Goal: Information Seeking & Learning: Learn about a topic

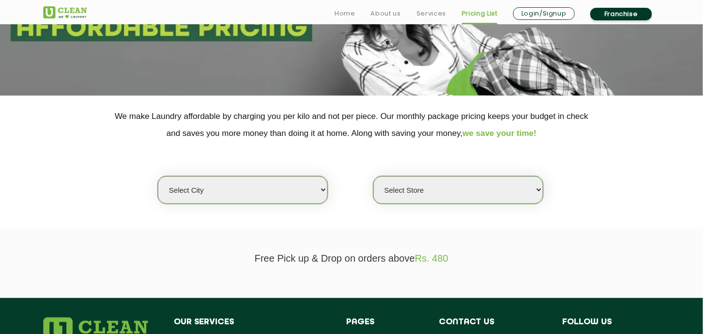
scroll to position [150, 0]
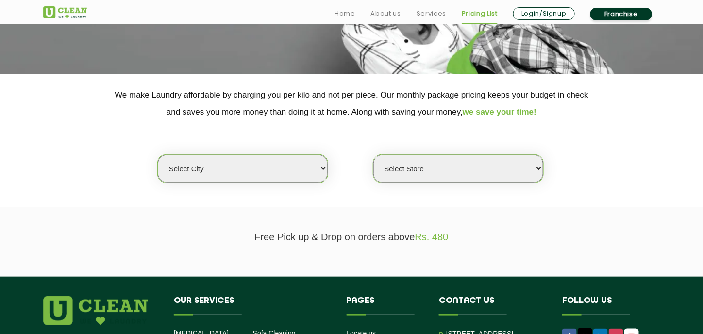
click at [291, 156] on select "Select city [GEOGRAPHIC_DATA] [GEOGRAPHIC_DATA] [GEOGRAPHIC_DATA] [GEOGRAPHIC_D…" at bounding box center [243, 169] width 170 height 28
select select "5"
click at [158, 155] on select "Select city [GEOGRAPHIC_DATA] [GEOGRAPHIC_DATA] [GEOGRAPHIC_DATA] [GEOGRAPHIC_D…" at bounding box center [243, 169] width 170 height 28
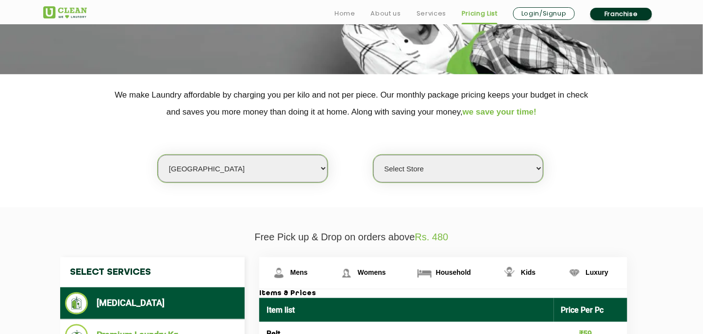
click at [425, 184] on section "We make Laundry affordable by charging you per kilo and not per piece. Our mont…" at bounding box center [351, 140] width 703 height 133
click at [447, 170] on select "Select Store UClean Narsingi UClean Nizampet UClean Sangareddy UClean Gachibowl…" at bounding box center [459, 169] width 170 height 28
select select "382"
click at [374, 155] on select "Select Store UClean Narsingi UClean Nizampet UClean Sangareddy UClean Gachibowl…" at bounding box center [459, 169] width 170 height 28
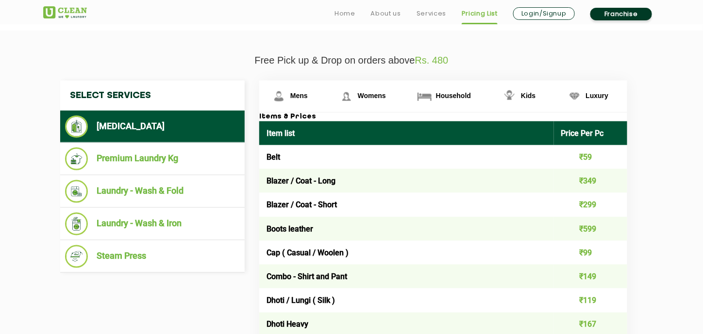
scroll to position [327, 0]
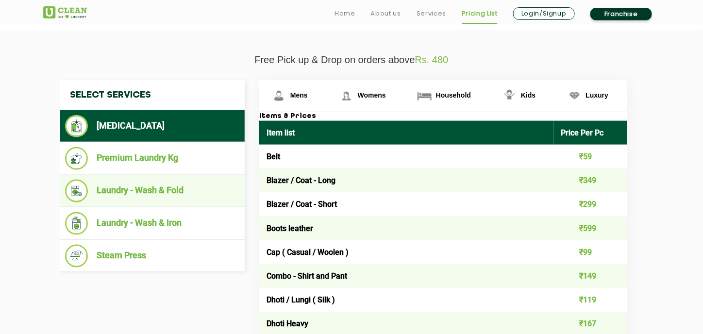
click at [182, 197] on li "Laundry - Wash & Fold" at bounding box center [152, 191] width 175 height 23
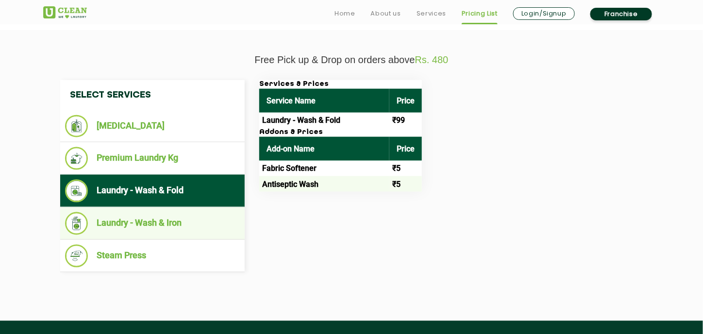
click at [176, 219] on li "Laundry - Wash & Iron" at bounding box center [152, 223] width 175 height 23
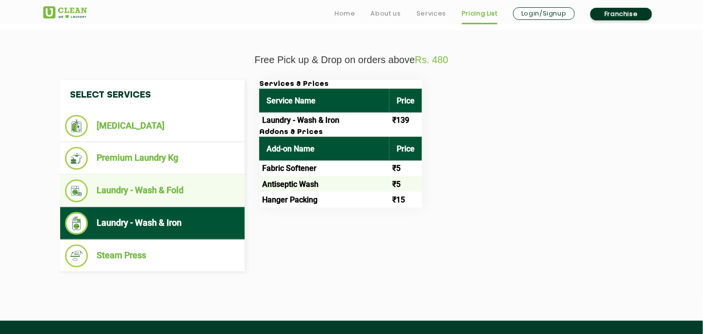
click at [180, 204] on ul "Laundry - Wash & Fold" at bounding box center [152, 191] width 185 height 33
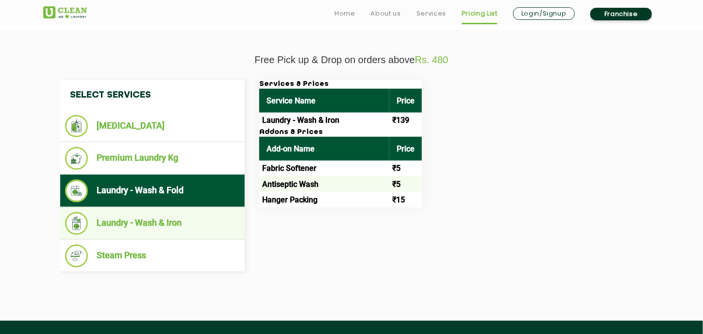
click at [183, 229] on li "Laundry - Wash & Iron" at bounding box center [152, 223] width 175 height 23
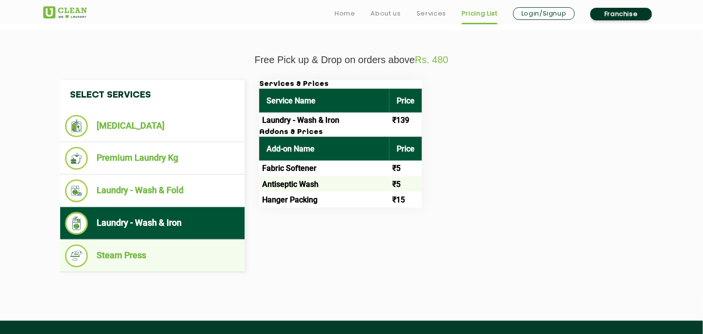
click at [165, 249] on li "Steam Press" at bounding box center [152, 256] width 175 height 23
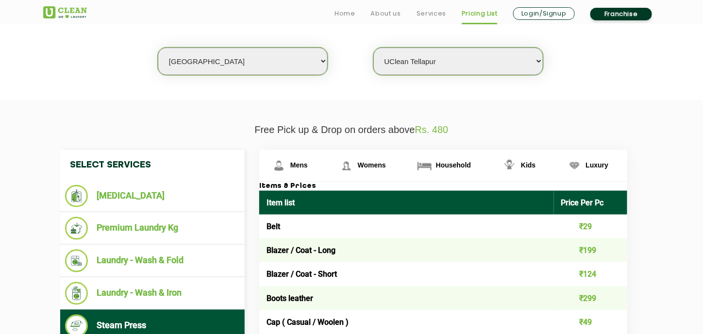
scroll to position [258, 0]
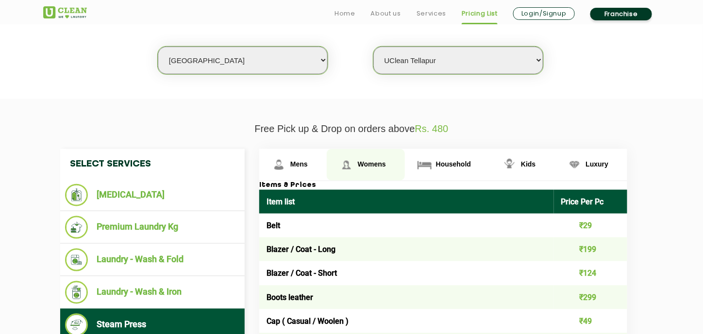
click at [308, 162] on span "Womens" at bounding box center [298, 164] width 17 height 8
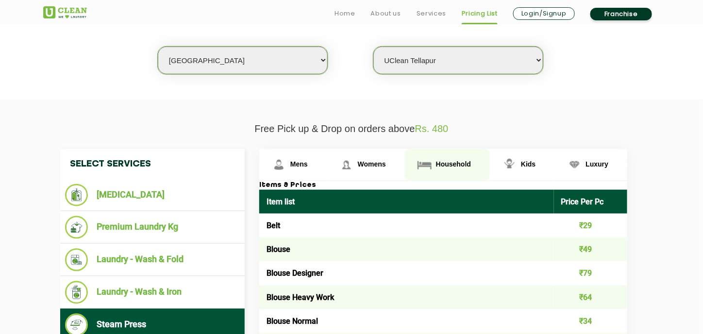
click at [308, 161] on span "Household" at bounding box center [298, 164] width 17 height 8
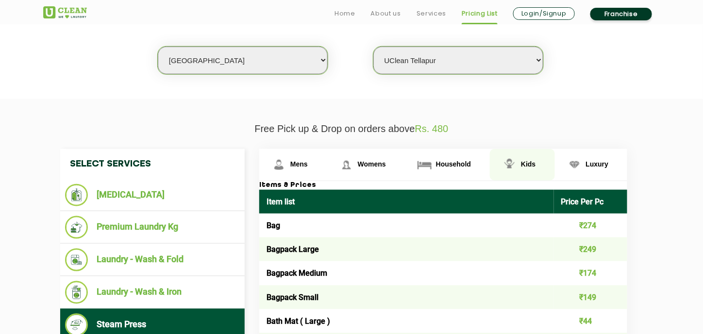
click at [308, 160] on span "Kids" at bounding box center [298, 164] width 17 height 8
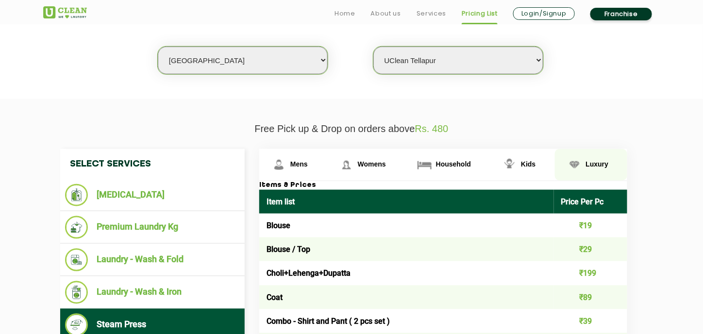
click at [327, 157] on link "Luxury" at bounding box center [293, 165] width 68 height 32
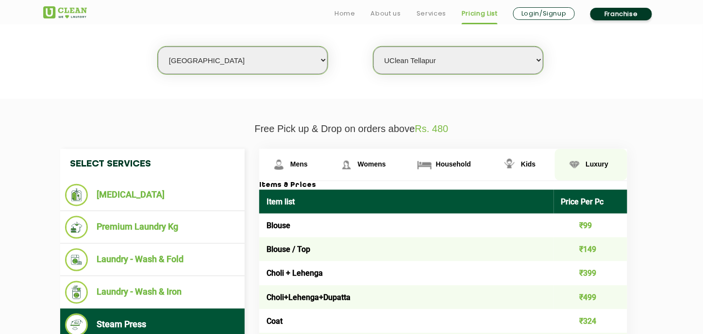
click at [575, 162] on img at bounding box center [574, 164] width 17 height 17
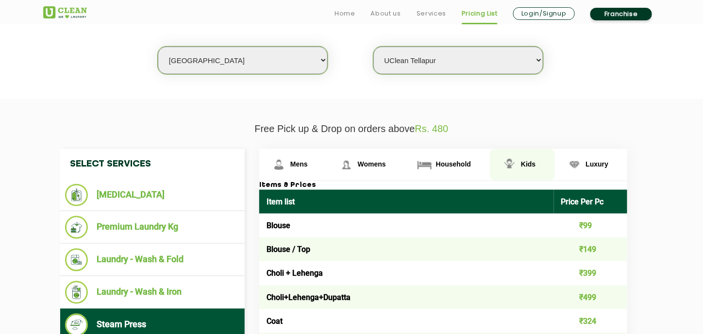
click at [327, 174] on link "Kids" at bounding box center [293, 165] width 68 height 32
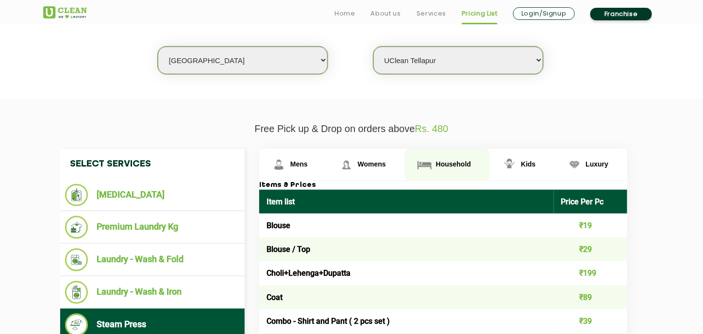
click at [308, 162] on span "Household" at bounding box center [298, 164] width 17 height 8
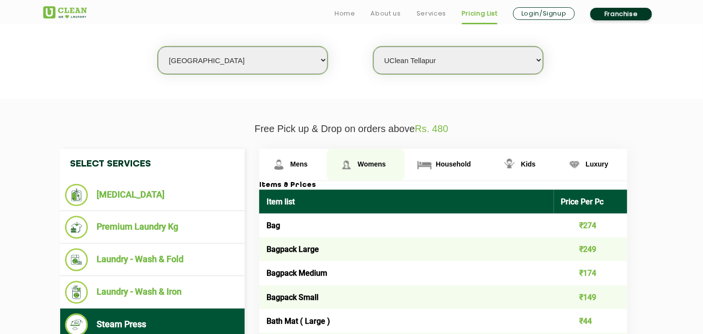
click at [327, 170] on link "Womens" at bounding box center [293, 165] width 68 height 32
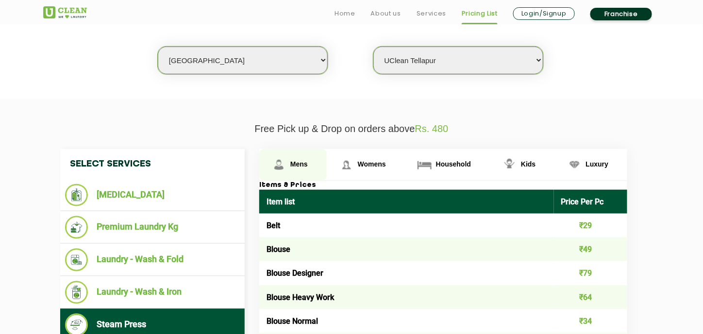
click at [297, 169] on link "Mens" at bounding box center [293, 165] width 68 height 32
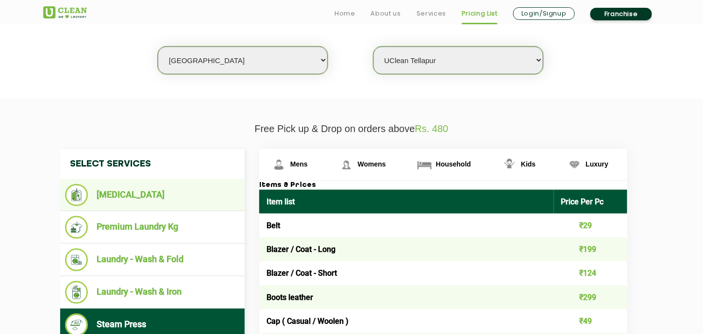
click at [117, 196] on li "[MEDICAL_DATA]" at bounding box center [152, 195] width 175 height 22
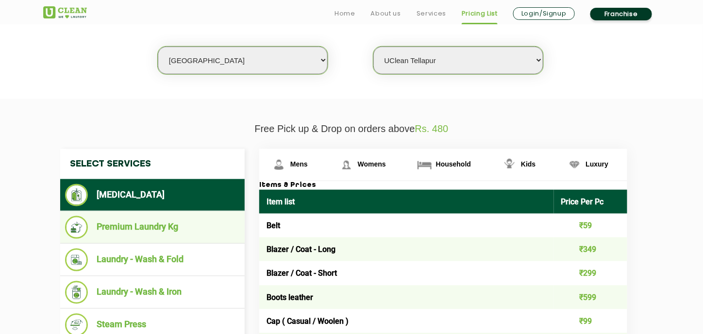
click at [127, 227] on li "Premium Laundry Kg" at bounding box center [152, 227] width 175 height 23
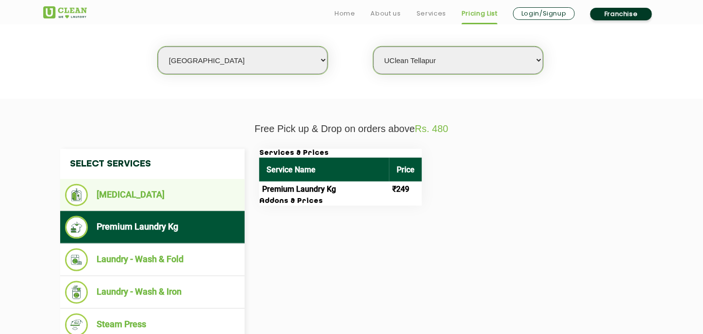
scroll to position [358, 0]
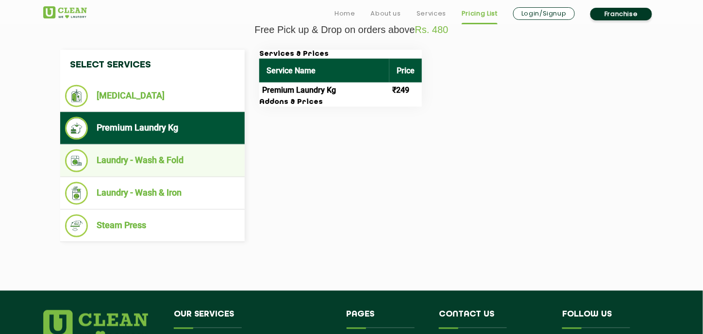
click at [148, 154] on li "Laundry - Wash & Fold" at bounding box center [152, 161] width 175 height 23
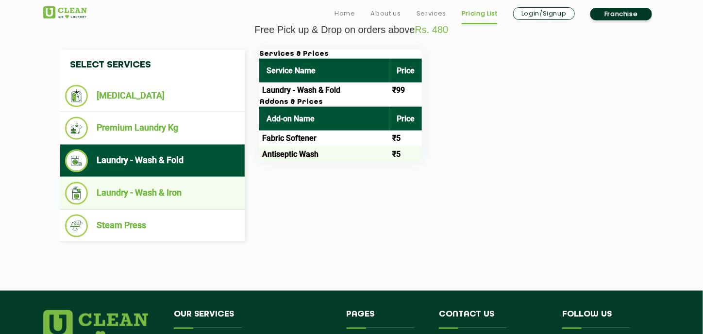
click at [156, 193] on li "Laundry - Wash & Iron" at bounding box center [152, 193] width 175 height 23
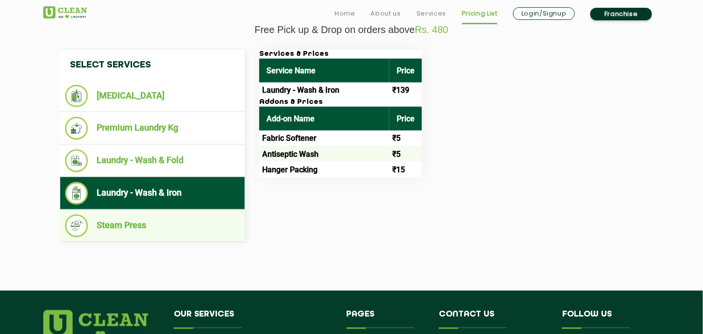
click at [180, 228] on li "Steam Press" at bounding box center [152, 226] width 175 height 23
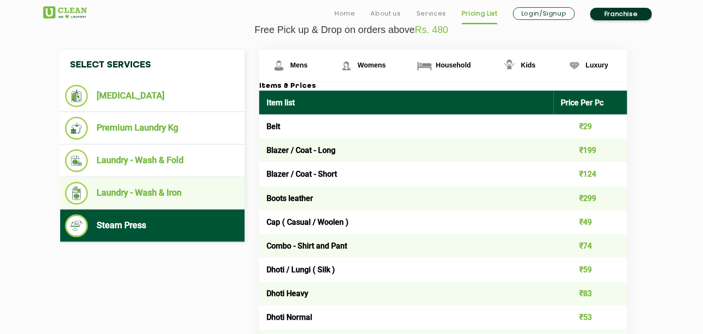
click at [183, 203] on ul "Laundry - Wash & Iron" at bounding box center [152, 193] width 185 height 33
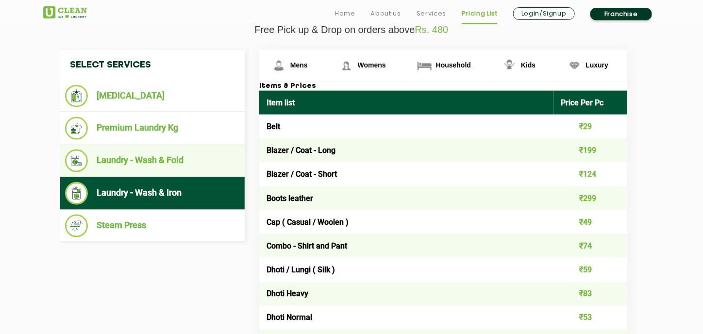
click at [192, 173] on ul "Laundry - Wash & Fold" at bounding box center [152, 161] width 185 height 33
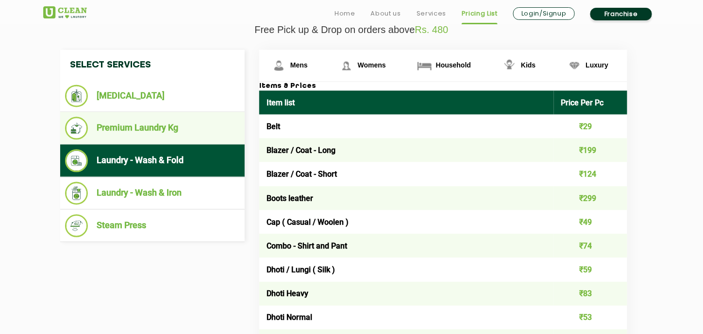
click at [197, 123] on li "Premium Laundry Kg" at bounding box center [152, 128] width 175 height 23
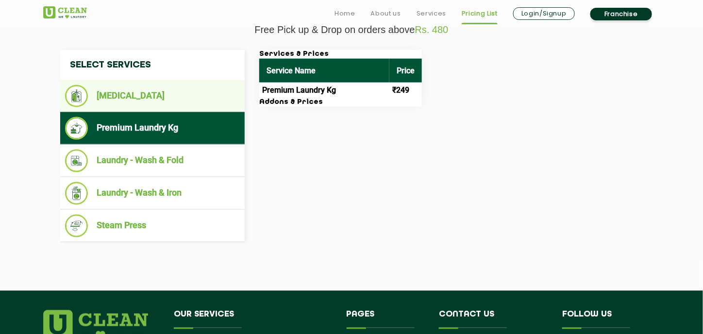
click at [195, 98] on li "[MEDICAL_DATA]" at bounding box center [152, 96] width 175 height 22
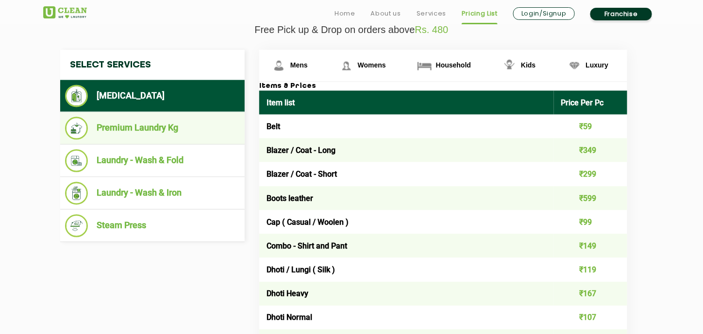
click at [188, 125] on li "Premium Laundry Kg" at bounding box center [152, 128] width 175 height 23
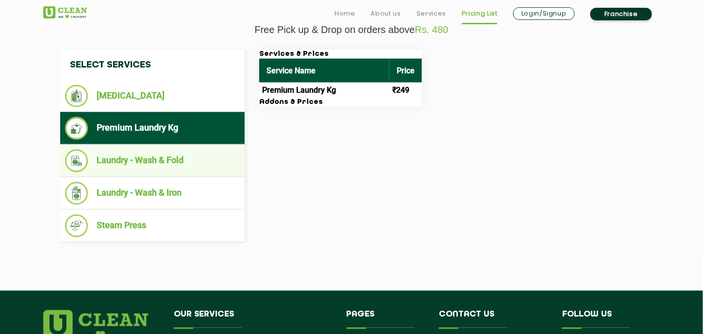
click at [168, 155] on li "Laundry - Wash & Fold" at bounding box center [152, 161] width 175 height 23
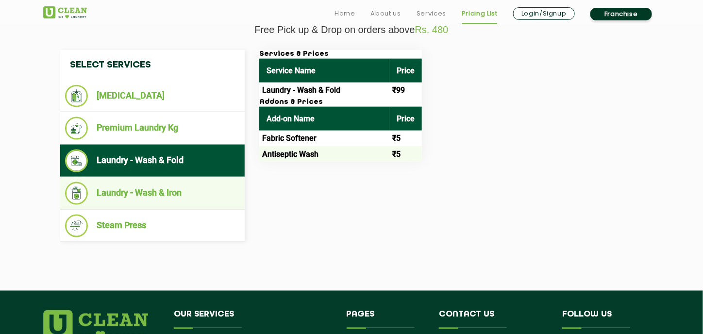
click at [164, 189] on li "Laundry - Wash & Iron" at bounding box center [152, 193] width 175 height 23
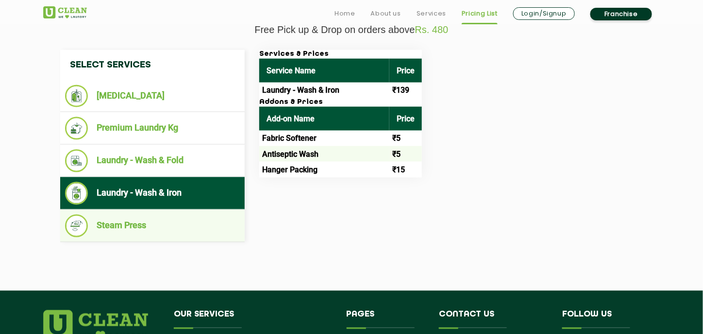
click at [158, 216] on li "Steam Press" at bounding box center [152, 226] width 175 height 23
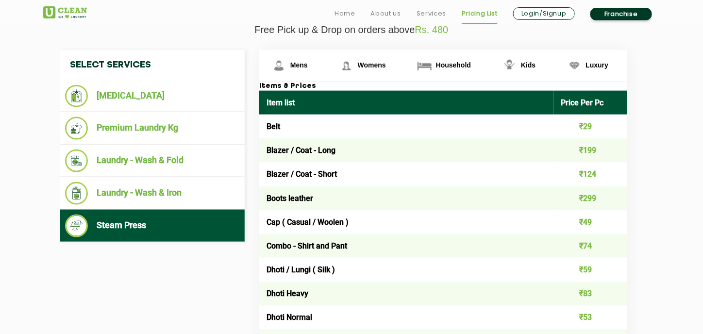
click at [163, 210] on ul "Steam Press" at bounding box center [152, 226] width 185 height 33
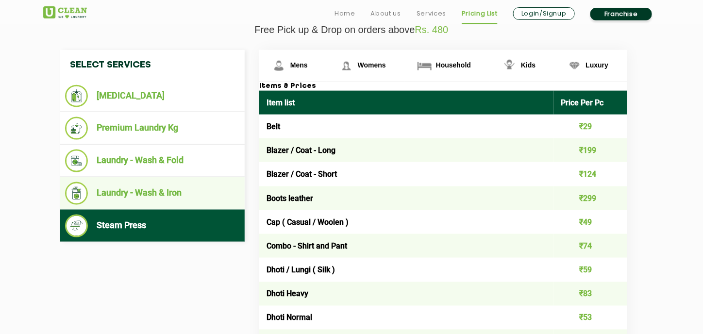
click at [179, 197] on li "Laundry - Wash & Iron" at bounding box center [152, 193] width 175 height 23
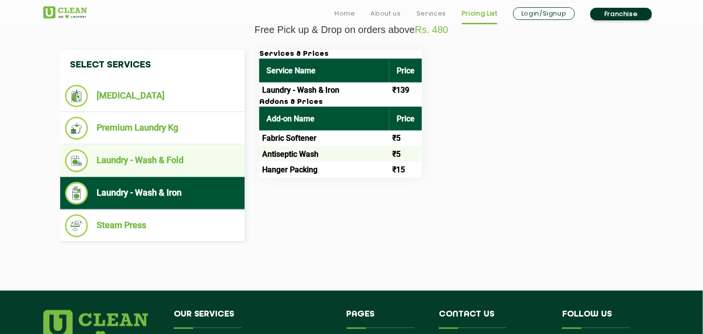
click at [190, 170] on li "Laundry - Wash & Fold" at bounding box center [152, 161] width 175 height 23
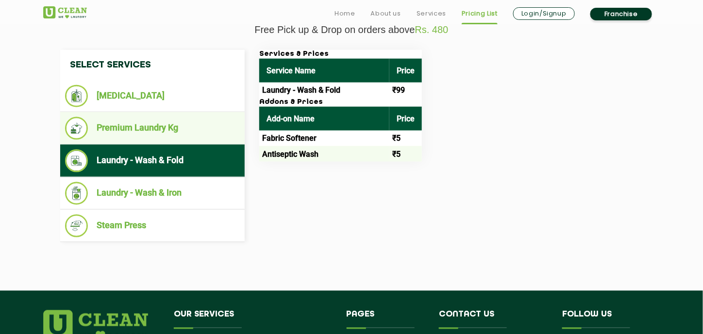
click at [203, 140] on ul "Premium Laundry Kg" at bounding box center [152, 128] width 185 height 33
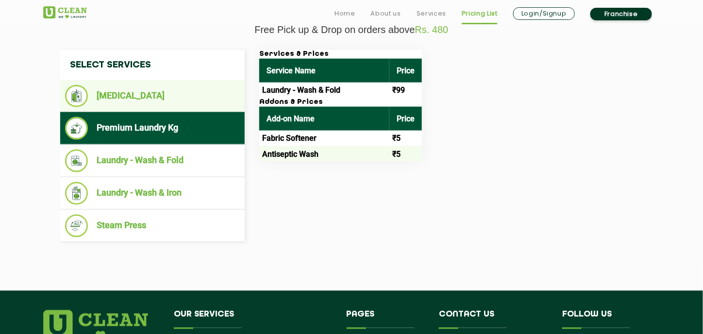
click at [211, 105] on li "[MEDICAL_DATA]" at bounding box center [152, 96] width 175 height 22
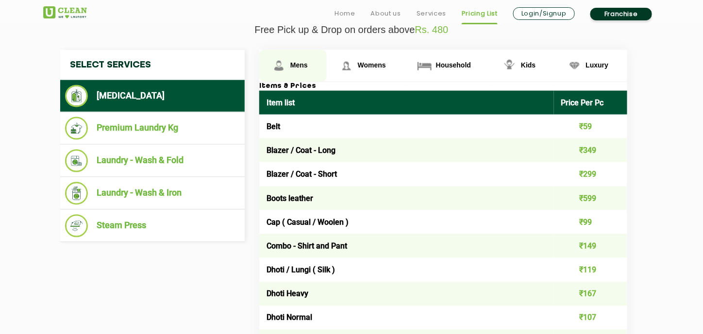
click at [309, 70] on link "Mens" at bounding box center [293, 66] width 68 height 32
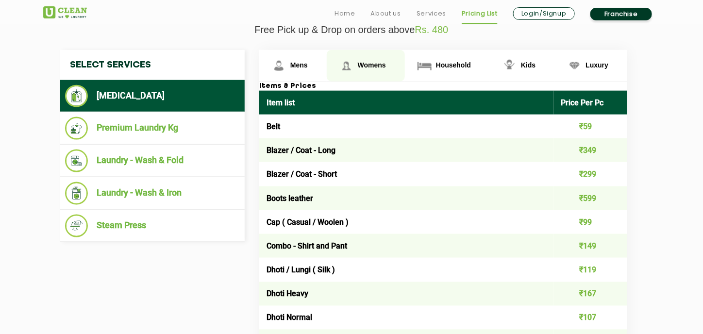
click at [308, 64] on span "Womens" at bounding box center [298, 65] width 17 height 8
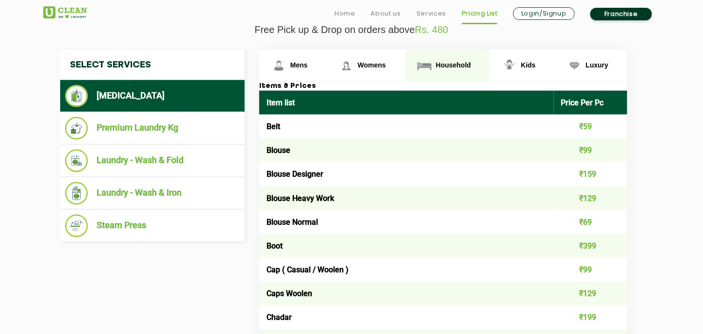
click at [308, 62] on span "Household" at bounding box center [298, 65] width 17 height 8
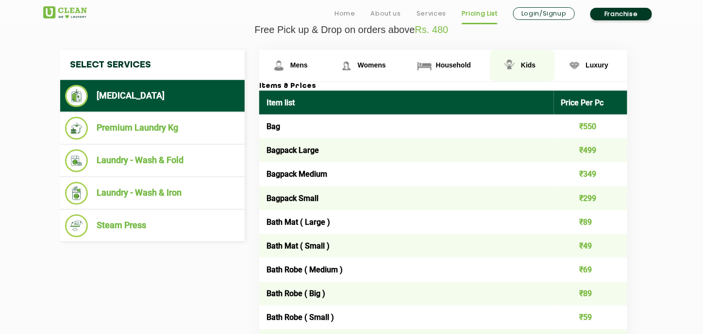
click at [288, 61] on img at bounding box center [279, 65] width 17 height 17
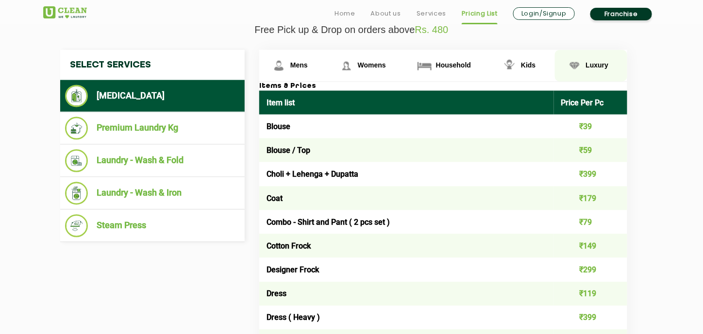
click at [327, 65] on link "Luxury" at bounding box center [293, 66] width 68 height 32
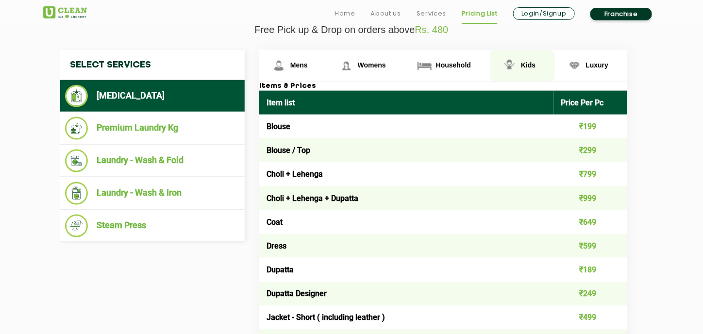
click at [327, 75] on link "Kids" at bounding box center [293, 66] width 68 height 32
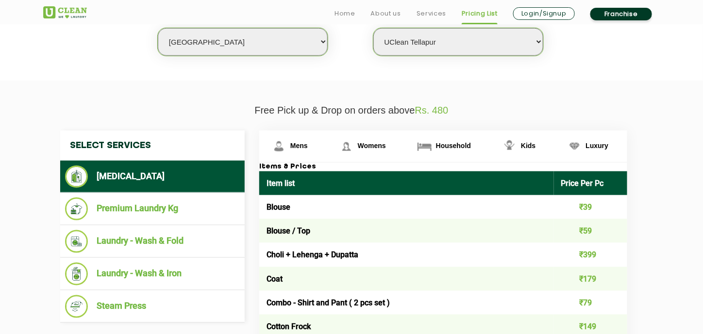
scroll to position [286, 0]
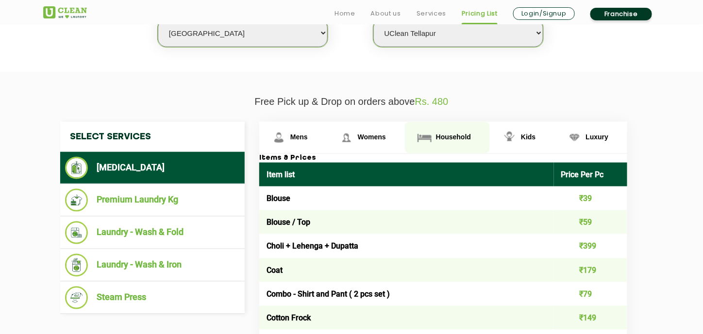
click at [327, 150] on link "Household" at bounding box center [293, 138] width 68 height 32
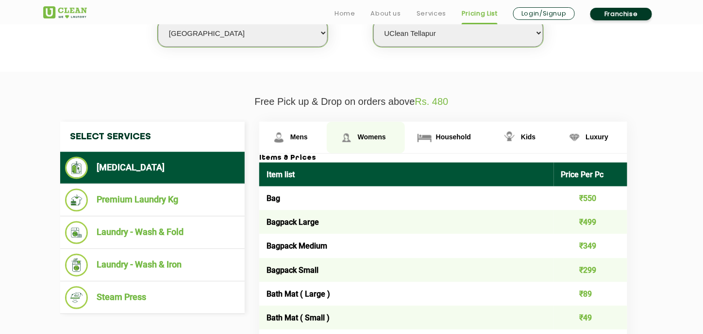
click at [327, 138] on link "Womens" at bounding box center [293, 138] width 68 height 32
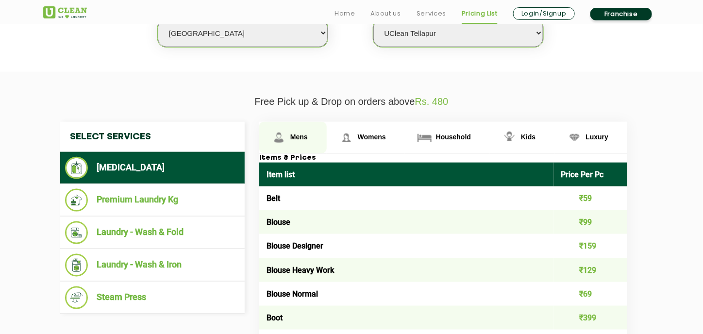
click at [307, 140] on link "Mens" at bounding box center [293, 138] width 68 height 32
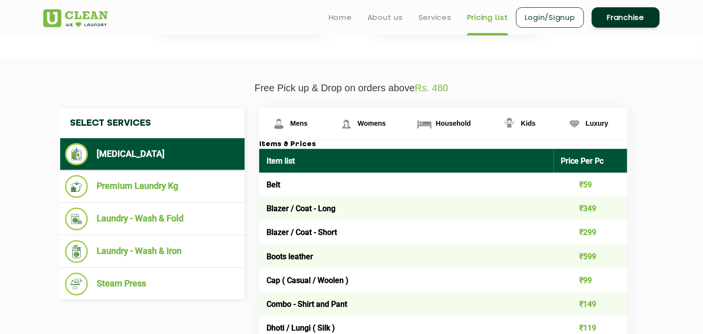
scroll to position [296, 0]
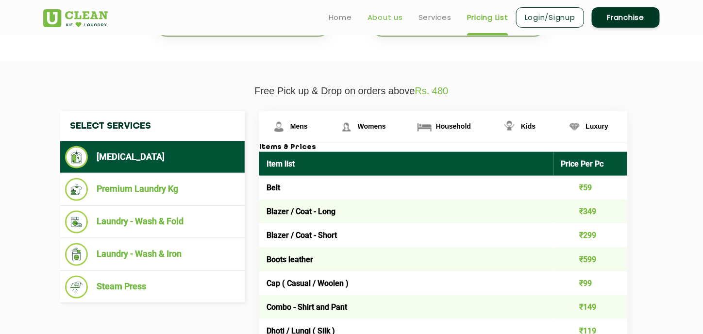
click at [380, 20] on link "About us" at bounding box center [385, 18] width 35 height 12
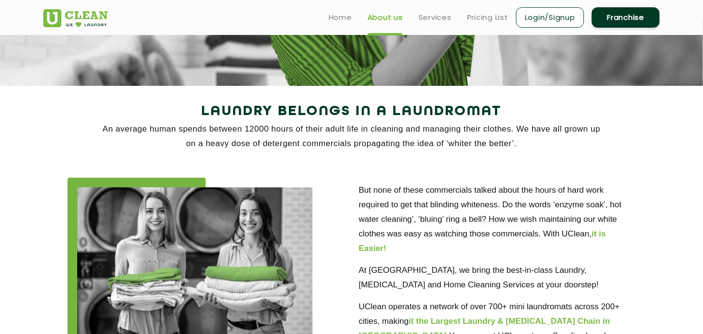
scroll to position [137, 0]
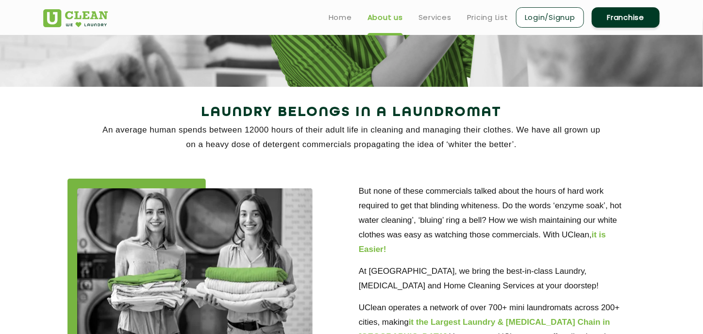
click at [445, 23] on ul "Home About us Services Pricing List Login/Signup Franchise" at bounding box center [490, 17] width 339 height 23
click at [431, 21] on link "Services" at bounding box center [435, 18] width 33 height 12
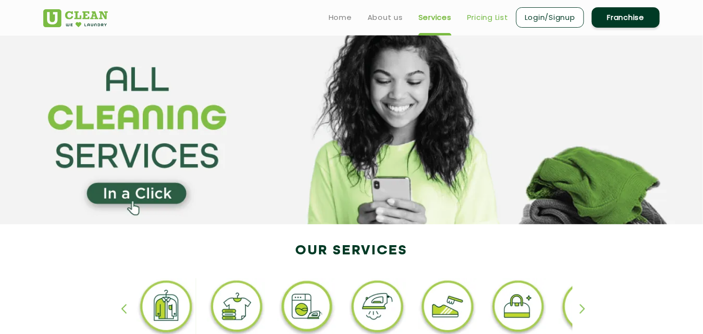
click at [497, 16] on link "Pricing List" at bounding box center [487, 18] width 41 height 12
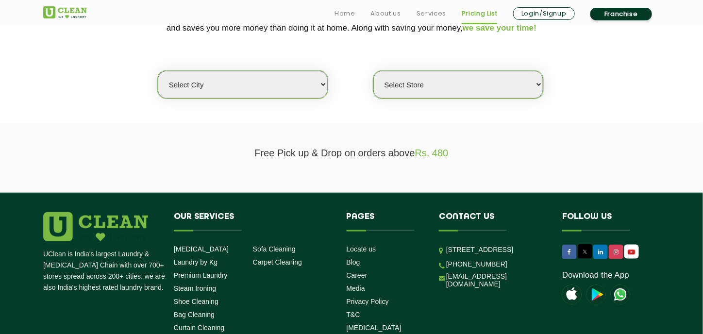
scroll to position [236, 0]
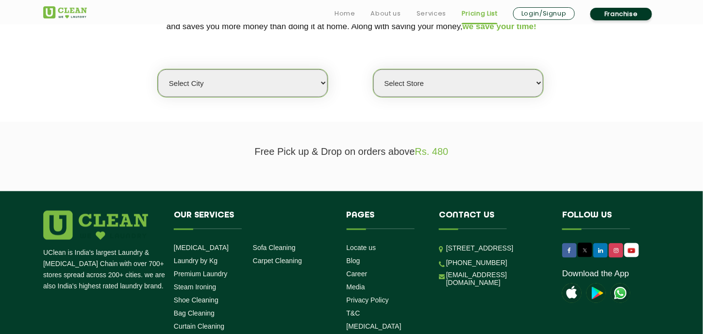
click at [295, 75] on select "Select city [GEOGRAPHIC_DATA] [GEOGRAPHIC_DATA] [GEOGRAPHIC_DATA] [GEOGRAPHIC_D…" at bounding box center [243, 83] width 170 height 28
select select "5"
click at [158, 69] on select "Select city [GEOGRAPHIC_DATA] [GEOGRAPHIC_DATA] [GEOGRAPHIC_DATA] [GEOGRAPHIC_D…" at bounding box center [243, 83] width 170 height 28
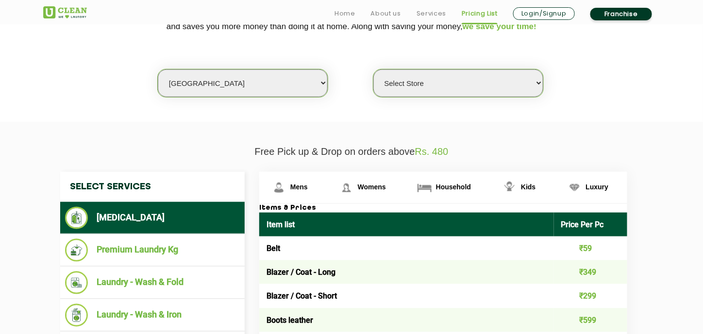
click at [430, 87] on select "Select Store UClean Narsingi UClean Nizampet UClean Sangareddy UClean Gachibowl…" at bounding box center [459, 83] width 170 height 28
select select "382"
click at [374, 69] on select "Select Store UClean Narsingi UClean Nizampet UClean Sangareddy UClean Gachibowl…" at bounding box center [459, 83] width 170 height 28
click at [293, 181] on link "Mens" at bounding box center [293, 188] width 68 height 32
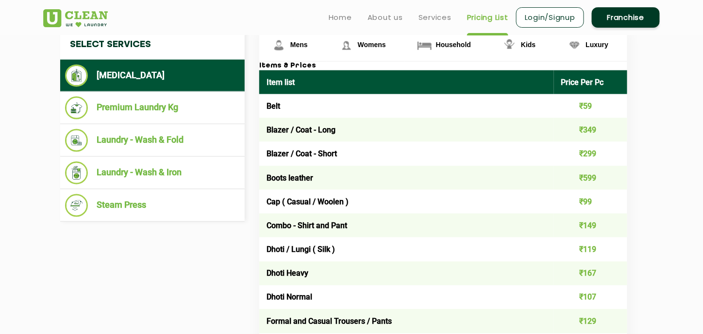
scroll to position [379, 0]
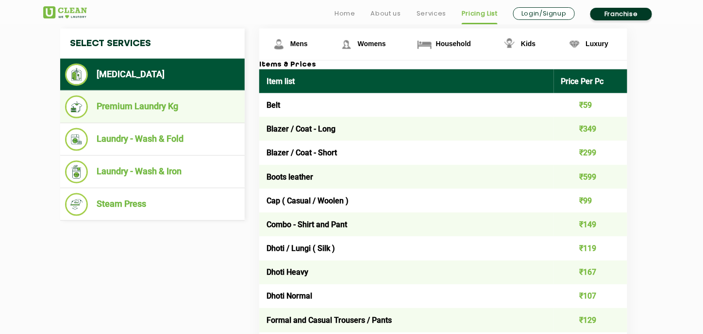
click at [204, 113] on li "Premium Laundry Kg" at bounding box center [152, 107] width 175 height 23
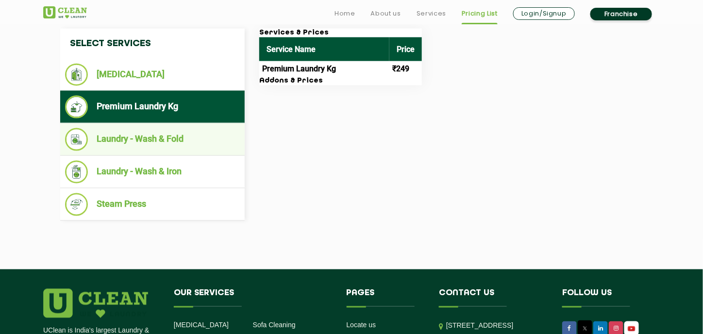
click at [198, 132] on li "Laundry - Wash & Fold" at bounding box center [152, 139] width 175 height 23
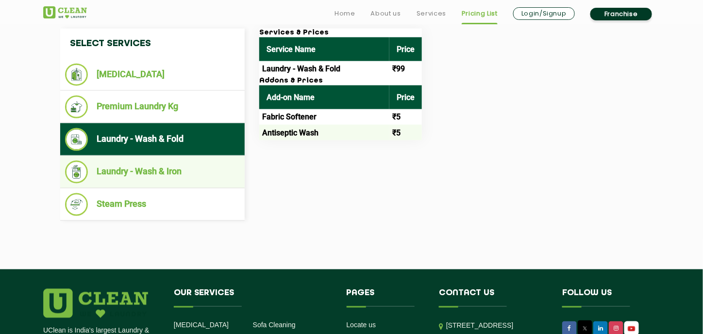
click at [188, 165] on li "Laundry - Wash & Iron" at bounding box center [152, 172] width 175 height 23
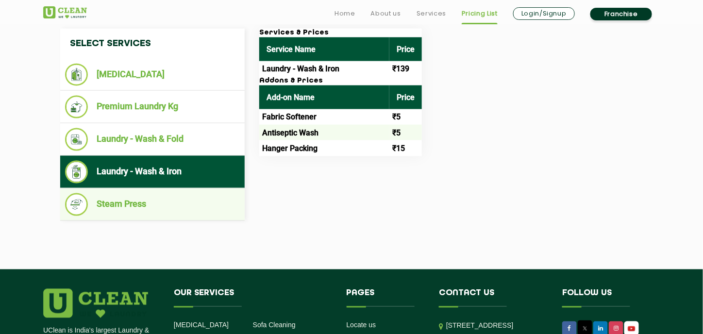
click at [183, 195] on li "Steam Press" at bounding box center [152, 204] width 175 height 23
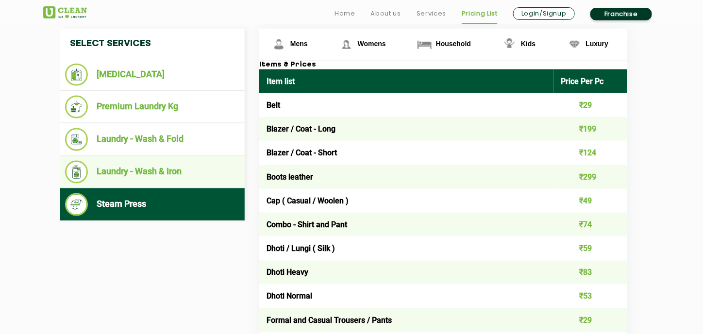
click at [204, 178] on li "Laundry - Wash & Iron" at bounding box center [152, 172] width 175 height 23
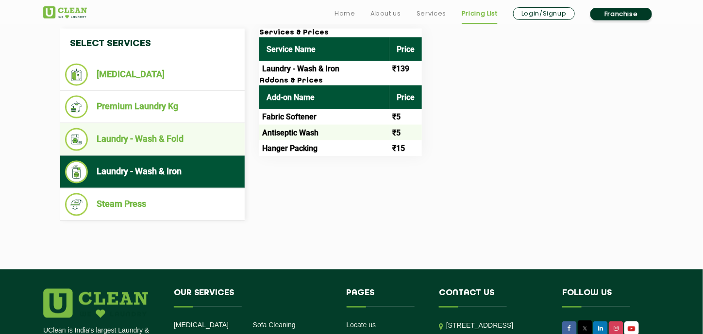
click at [227, 140] on li "Laundry - Wash & Fold" at bounding box center [152, 139] width 175 height 23
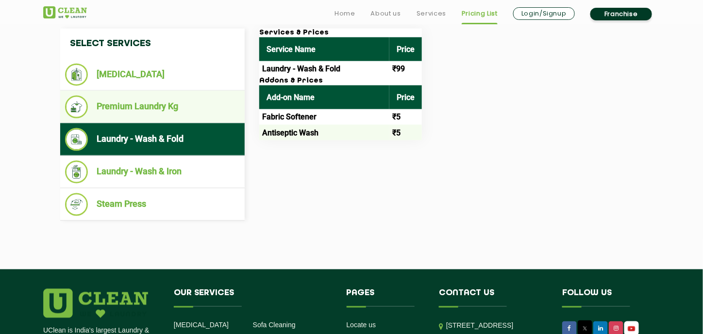
click at [211, 112] on li "Premium Laundry Kg" at bounding box center [152, 107] width 175 height 23
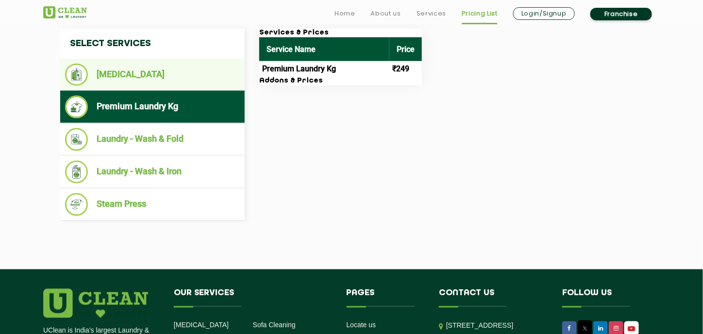
click at [201, 72] on li "[MEDICAL_DATA]" at bounding box center [152, 75] width 175 height 22
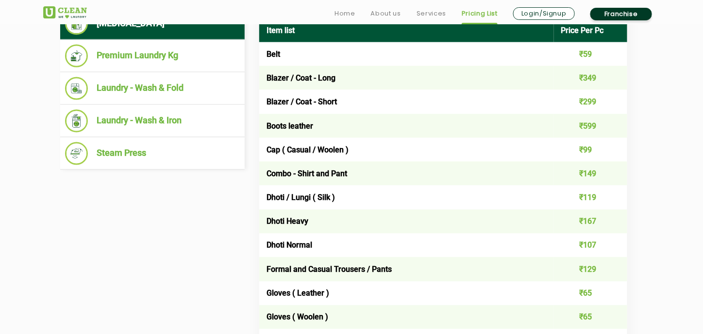
scroll to position [430, 0]
